Goal: Task Accomplishment & Management: Complete application form

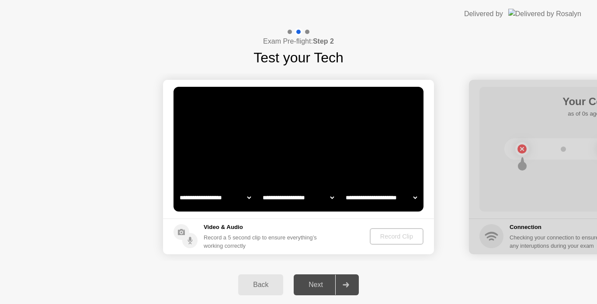
select select "**********"
select select "*******"
click at [318, 285] on div "Next" at bounding box center [315, 285] width 39 height 8
click at [323, 285] on div "Next" at bounding box center [315, 285] width 39 height 8
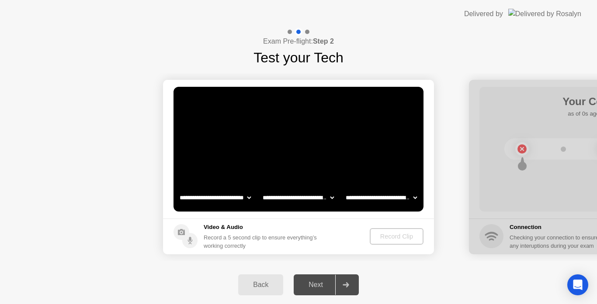
click at [410, 59] on div "**********" at bounding box center [298, 166] width 597 height 277
click at [344, 286] on icon at bounding box center [345, 285] width 6 height 5
click at [314, 285] on div "Next" at bounding box center [315, 285] width 39 height 8
click at [259, 285] on div "Back" at bounding box center [261, 285] width 40 height 8
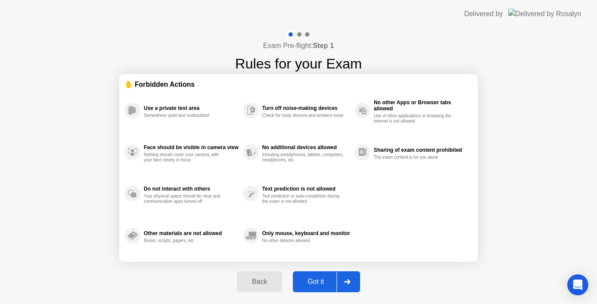
click at [323, 287] on button "Got it" at bounding box center [326, 282] width 67 height 21
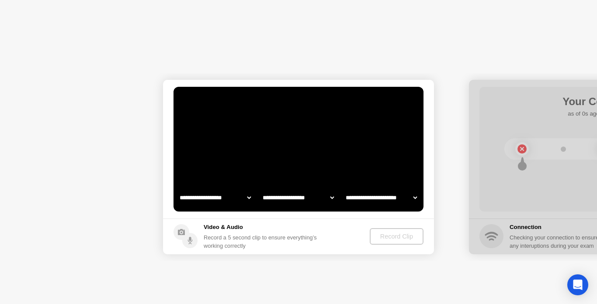
select select "**********"
select select "*******"
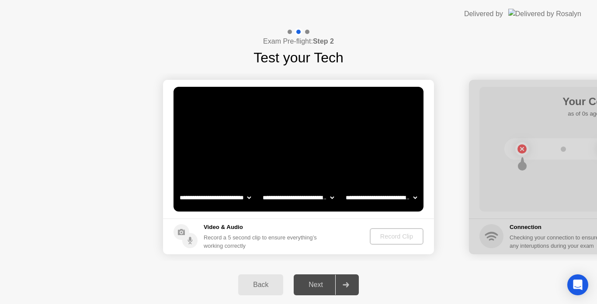
click at [316, 286] on div "Next" at bounding box center [315, 285] width 39 height 8
click at [393, 237] on div "Record Clip" at bounding box center [397, 236] width 47 height 7
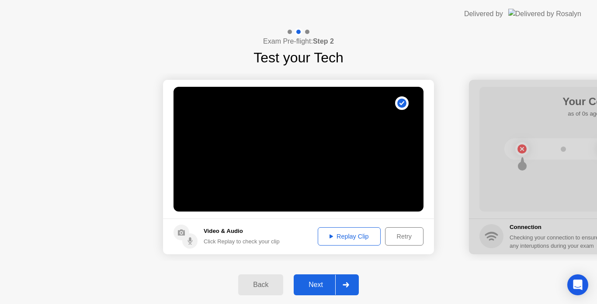
click at [327, 285] on div "Next" at bounding box center [315, 285] width 39 height 8
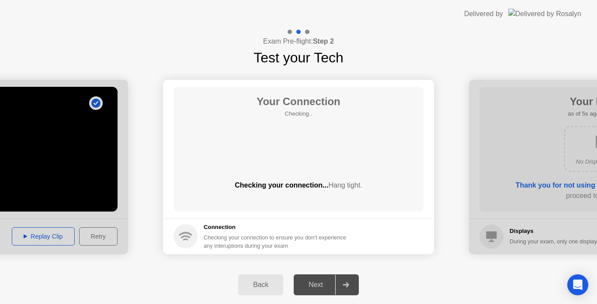
click at [327, 285] on div "Next" at bounding box center [315, 285] width 39 height 8
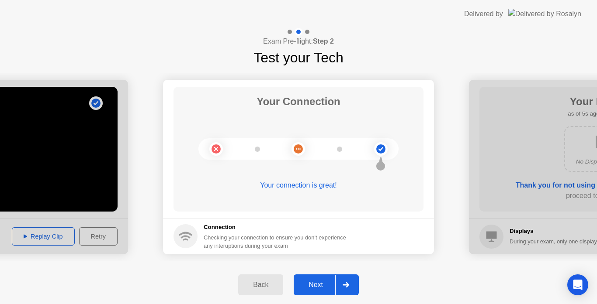
click at [320, 288] on div "Next" at bounding box center [315, 285] width 39 height 8
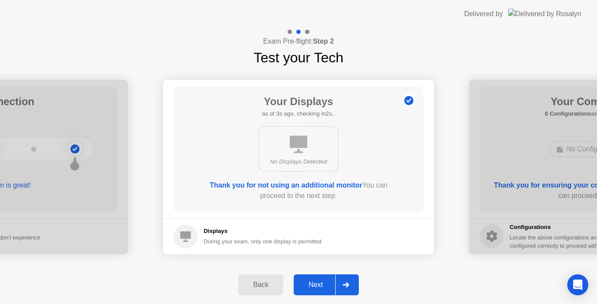
click at [320, 288] on div "Next" at bounding box center [315, 285] width 39 height 8
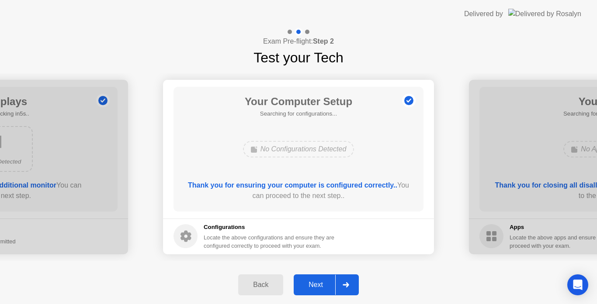
click at [320, 288] on div "Next" at bounding box center [315, 285] width 39 height 8
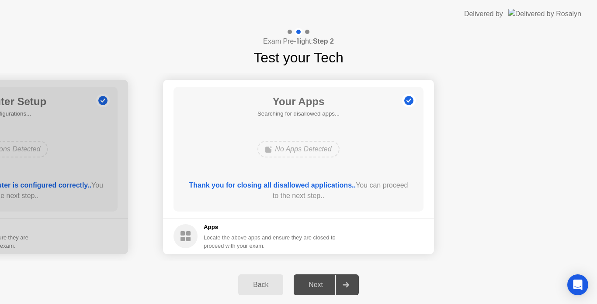
click at [320, 288] on div "Next" at bounding box center [315, 285] width 39 height 8
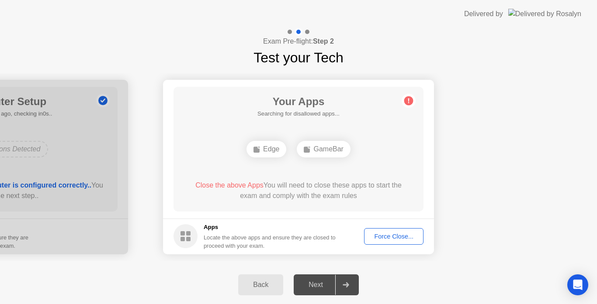
click at [389, 240] on div "Force Close..." at bounding box center [393, 236] width 53 height 7
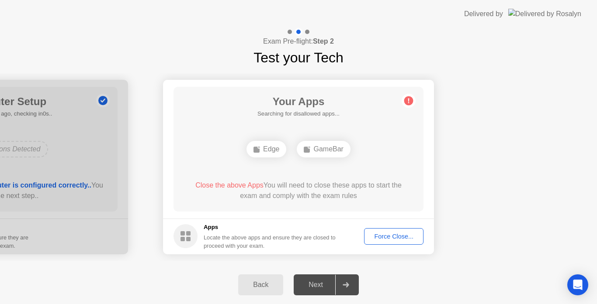
click at [315, 286] on div "Next" at bounding box center [315, 285] width 39 height 8
click at [388, 235] on div "Force Close..." at bounding box center [393, 236] width 53 height 7
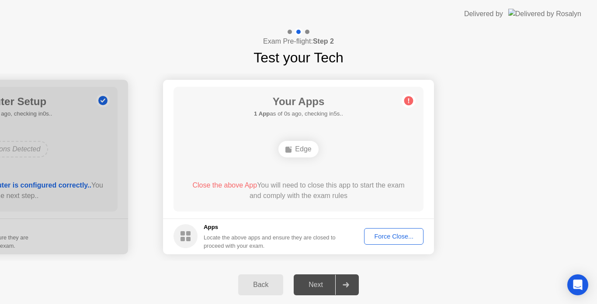
click at [400, 239] on div "Force Close..." at bounding box center [393, 236] width 53 height 7
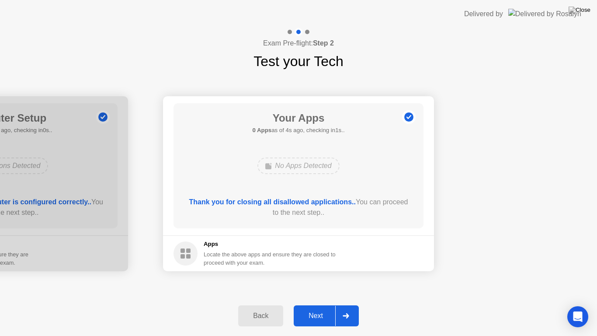
click at [314, 304] on div "Next" at bounding box center [315, 315] width 39 height 8
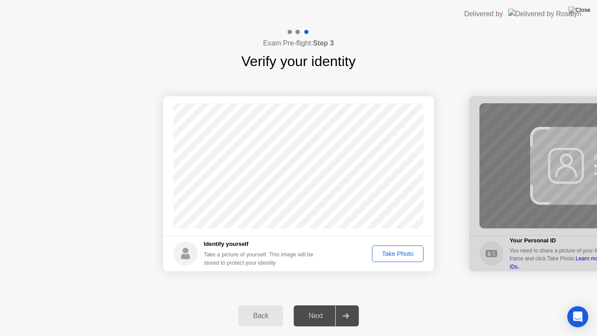
click at [403, 255] on div "Take Photo" at bounding box center [397, 253] width 45 height 7
click at [324, 304] on div "Next" at bounding box center [315, 315] width 39 height 8
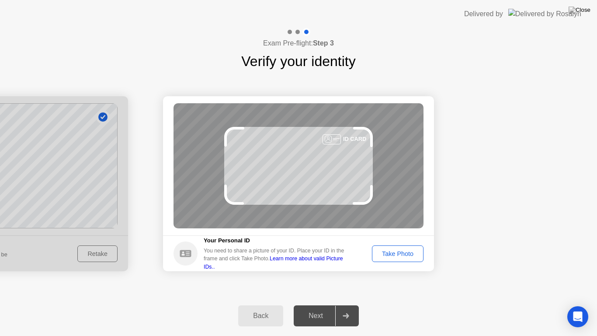
click at [398, 255] on div "Take Photo" at bounding box center [397, 253] width 45 height 7
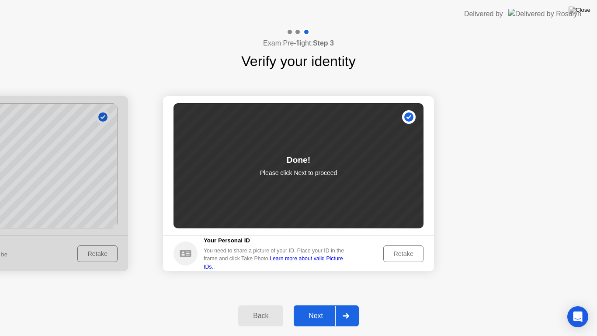
click at [319, 304] on div "Next" at bounding box center [315, 315] width 39 height 8
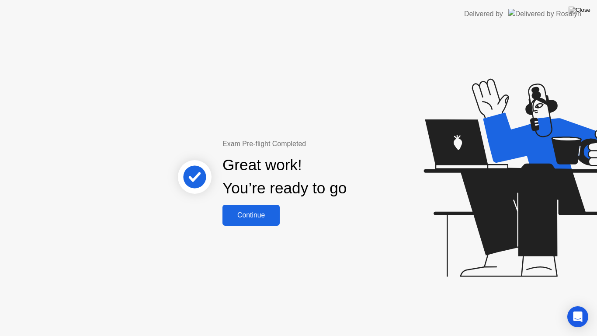
click at [249, 214] on div "Continue" at bounding box center [251, 215] width 52 height 8
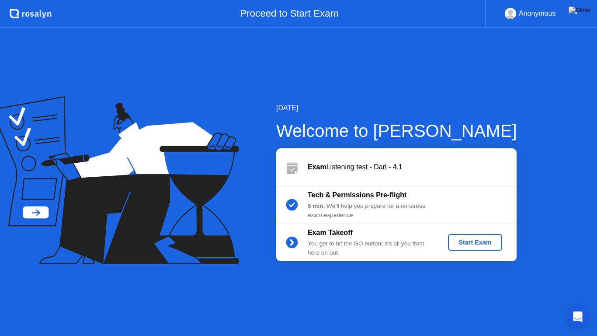
click at [473, 240] on div "Start Exam" at bounding box center [474, 242] width 47 height 7
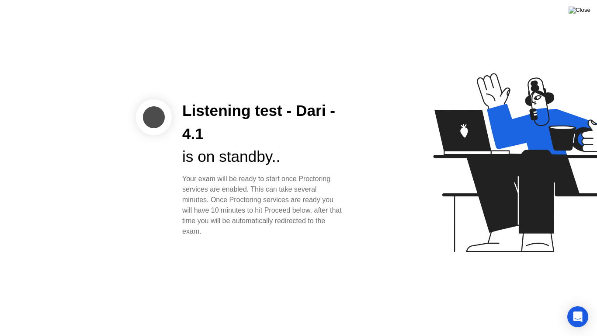
click at [587, 8] on img at bounding box center [579, 10] width 22 height 7
